Goal: Information Seeking & Learning: Learn about a topic

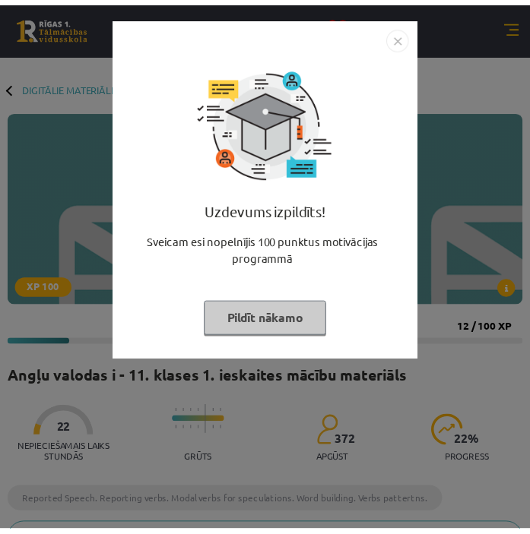
scroll to position [654, 0]
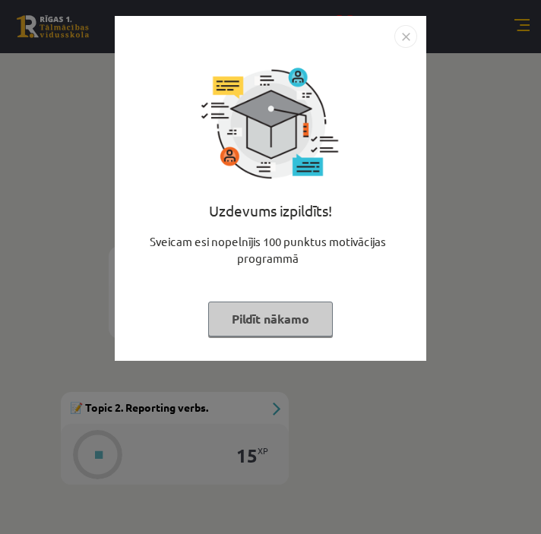
click at [262, 322] on button "Pildīt nākamo" at bounding box center [270, 319] width 125 height 35
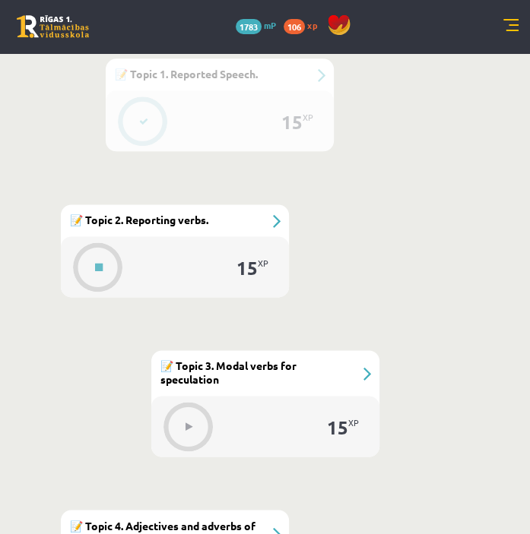
scroll to position [831, 0]
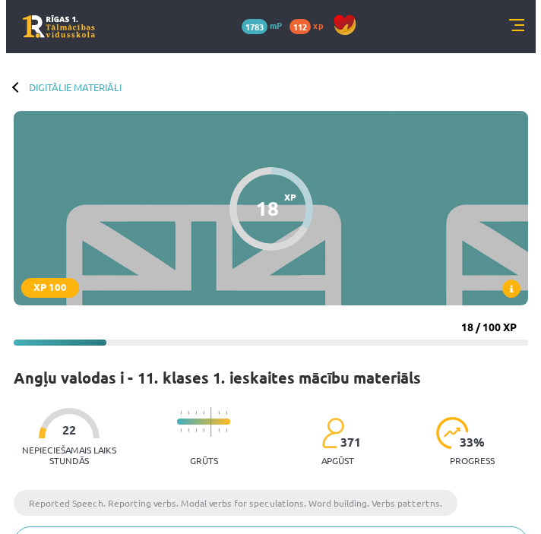
scroll to position [831, 0]
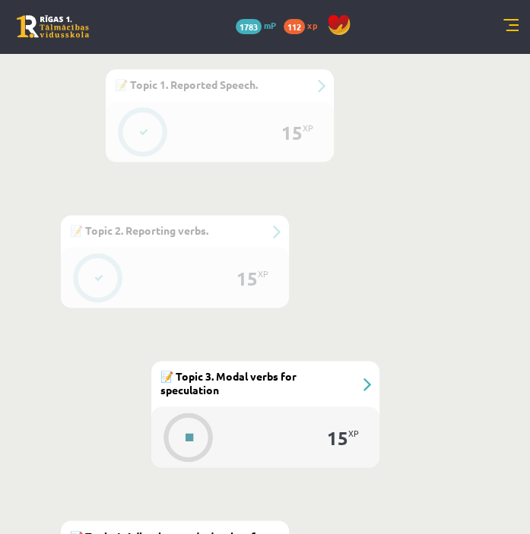
click at [201, 430] on button at bounding box center [189, 437] width 35 height 35
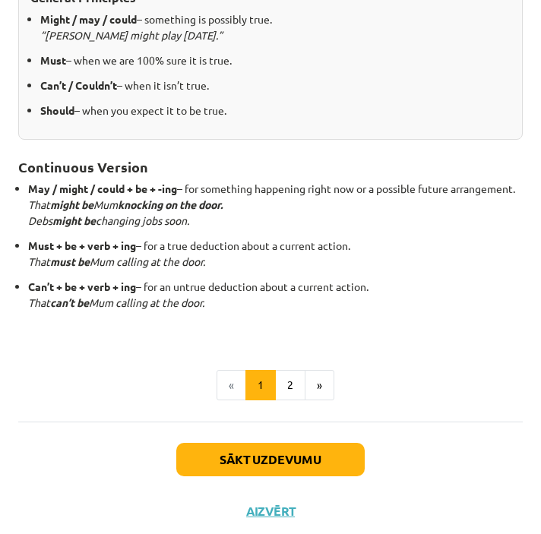
scroll to position [375, 0]
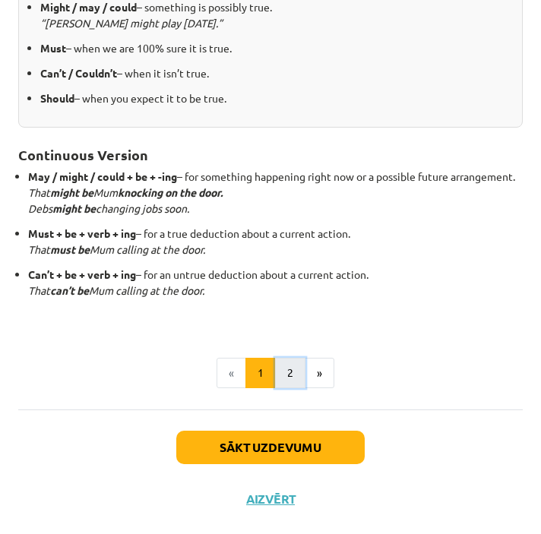
click at [286, 374] on button "2" at bounding box center [290, 373] width 30 height 30
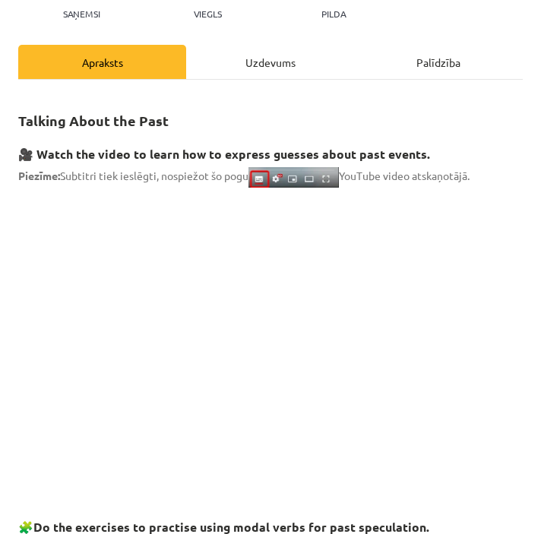
scroll to position [147, 0]
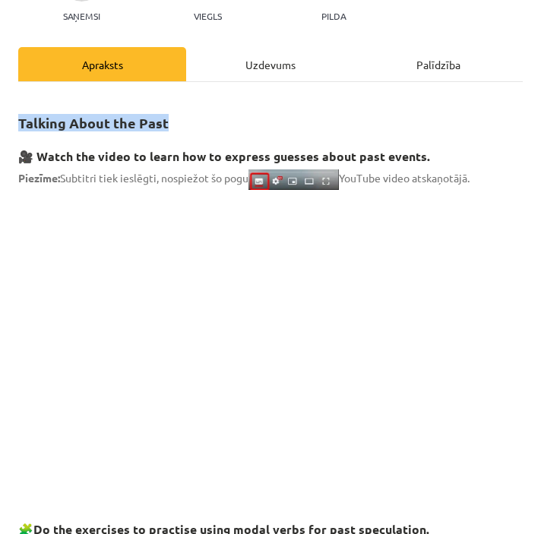
drag, startPoint x: 15, startPoint y: 119, endPoint x: 173, endPoint y: 125, distance: 158.3
copy strong "Talking About the Past"
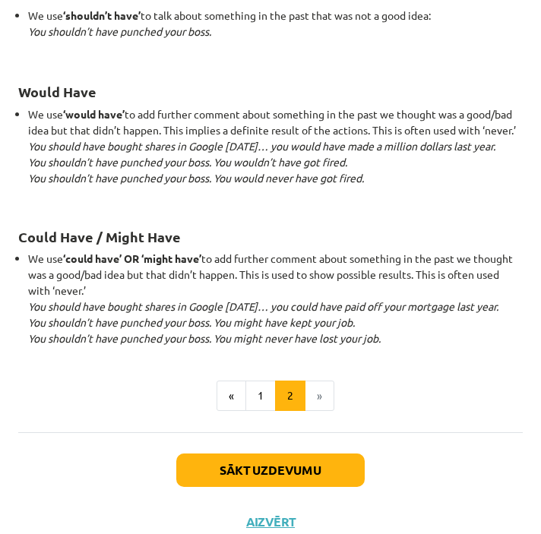
scroll to position [1562, 0]
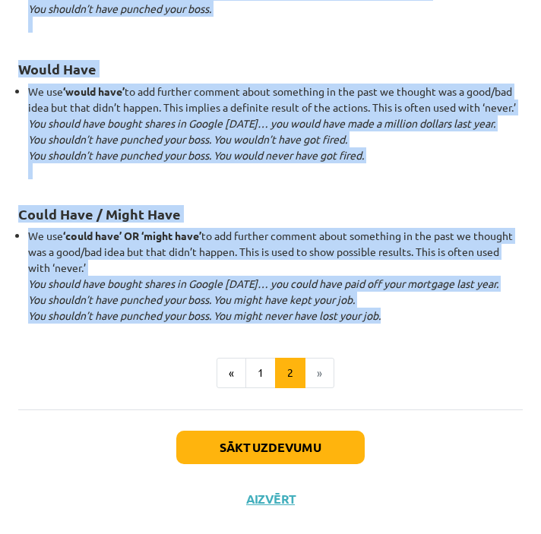
drag, startPoint x: 16, startPoint y: 148, endPoint x: 393, endPoint y: 313, distance: 411.6
copy div "Lore ip dol sitame co adi elit, sedd eiu tempor: Incididuntu labor et doloremag…"
